Goal: Book appointment/travel/reservation

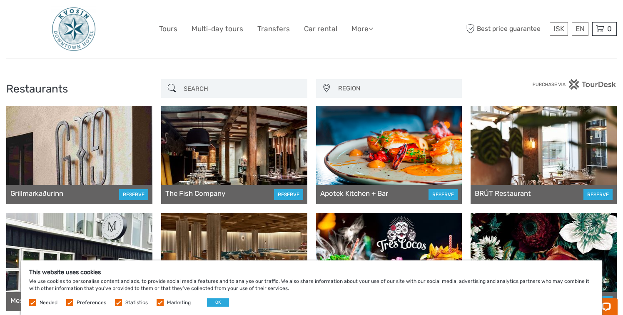
click at [399, 157] on div at bounding box center [389, 155] width 146 height 98
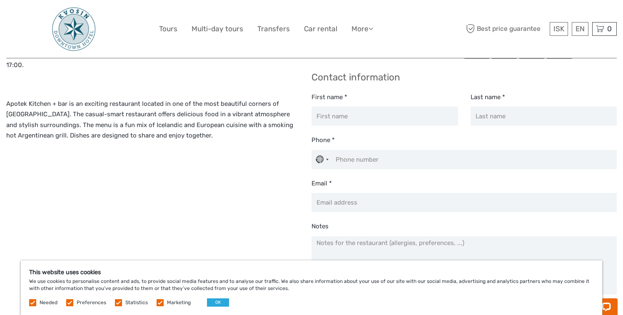
scroll to position [251, 0]
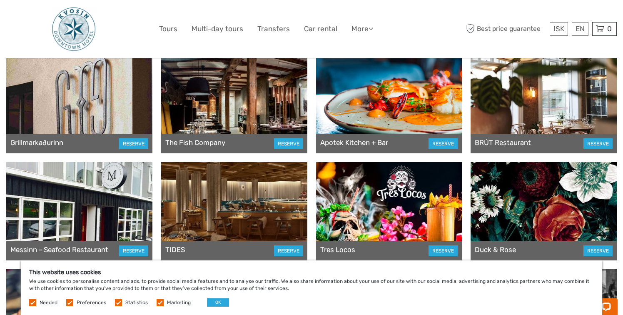
scroll to position [49, 0]
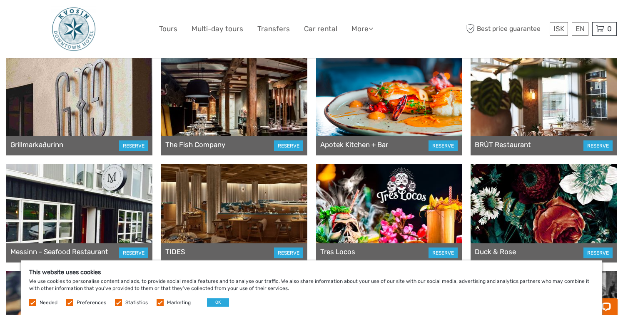
click at [563, 109] on div at bounding box center [543, 106] width 146 height 98
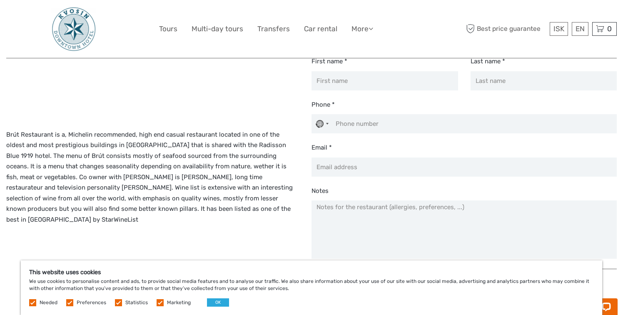
scroll to position [259, 0]
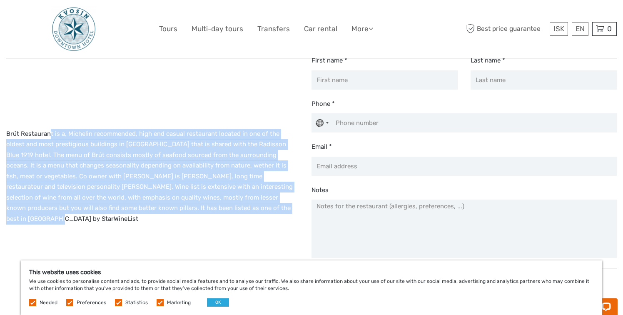
drag, startPoint x: 49, startPoint y: 137, endPoint x: 120, endPoint y: 226, distance: 113.4
click at [120, 226] on div "Dinner Wednesday to Sunday 17:30-22:00 Brút Restaurant is a, Michelin recommend…" at bounding box center [158, 88] width 305 height 474
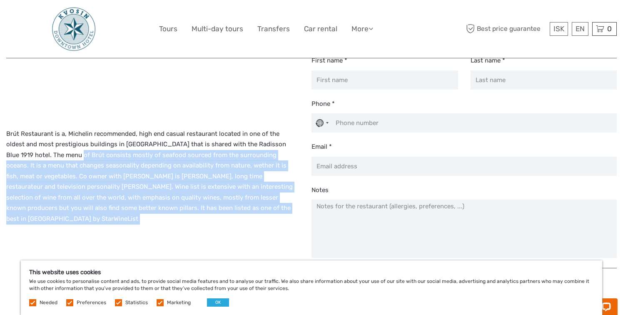
drag, startPoint x: 120, startPoint y: 226, endPoint x: 62, endPoint y: 150, distance: 95.9
click at [62, 150] on div "Dinner Wednesday to Sunday 17:30-22:00 Brút Restaurant is a, Michelin recommend…" at bounding box center [158, 88] width 305 height 474
click at [62, 150] on p "Brút Restaurant is a, Michelin recommended, high end casual restaurant located …" at bounding box center [150, 177] width 288 height 96
drag, startPoint x: 62, startPoint y: 150, endPoint x: 111, endPoint y: 215, distance: 81.7
click at [111, 215] on div "Dinner Wednesday to Sunday 17:30-22:00 Brút Restaurant is a, Michelin recommend…" at bounding box center [158, 88] width 305 height 474
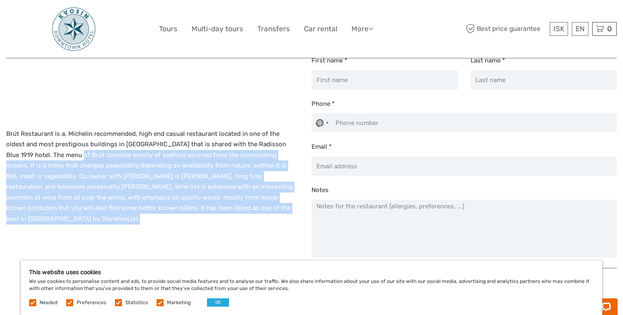
click at [111, 215] on div "Dinner Wednesday to Sunday 17:30-22:00 Brút Restaurant is a, Michelin recommend…" at bounding box center [158, 88] width 305 height 474
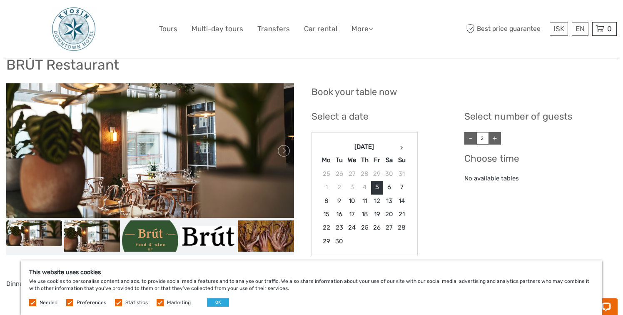
scroll to position [0, 0]
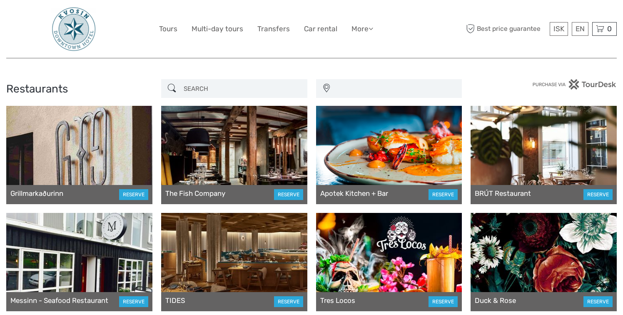
scroll to position [49, 0]
